Goal: Find specific page/section: Find specific page/section

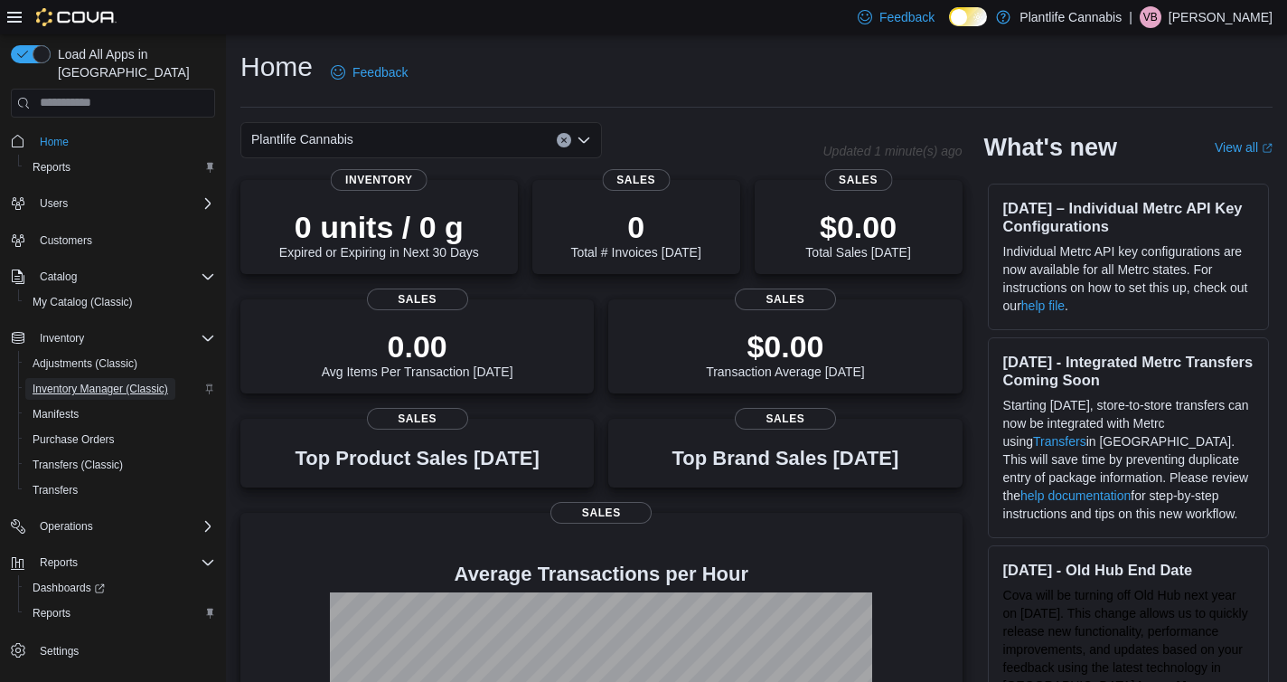
click at [66, 382] on span "Inventory Manager (Classic)" at bounding box center [101, 389] width 136 height 14
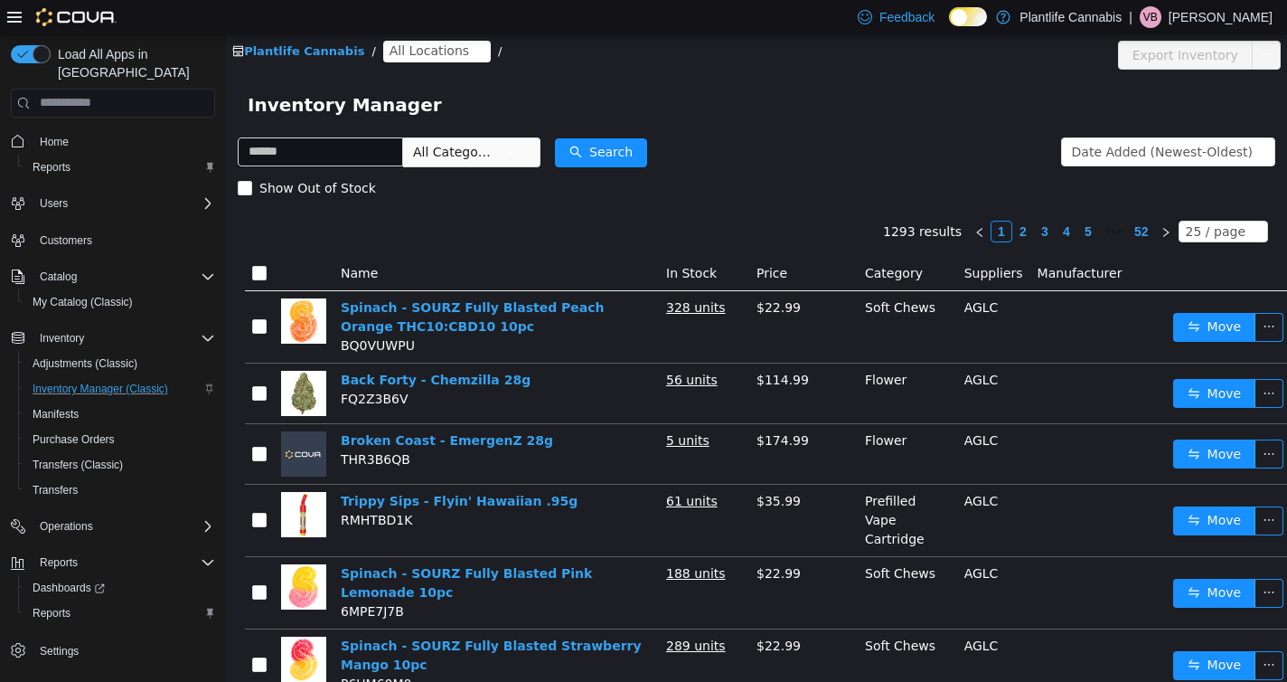
click at [430, 52] on span "All Locations" at bounding box center [430, 50] width 80 height 20
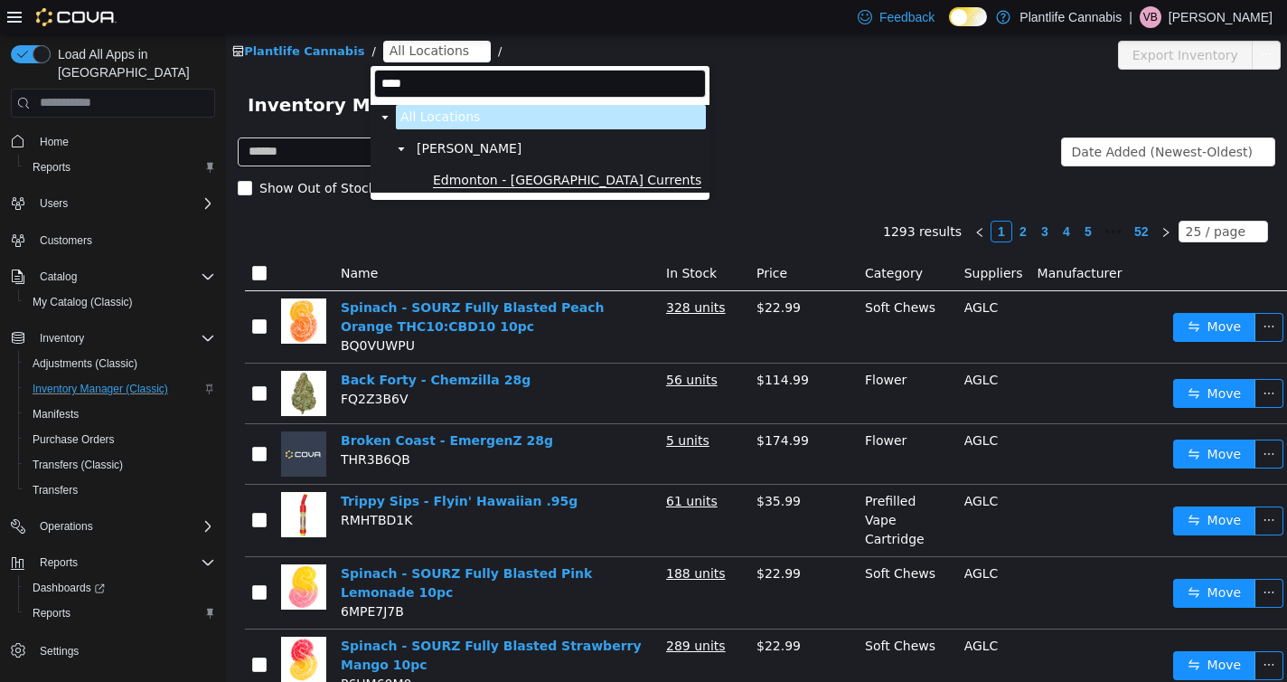
type input "****"
click at [465, 184] on span "Edmonton - [GEOGRAPHIC_DATA] Currents" at bounding box center [567, 179] width 268 height 15
